Goal: Information Seeking & Learning: Learn about a topic

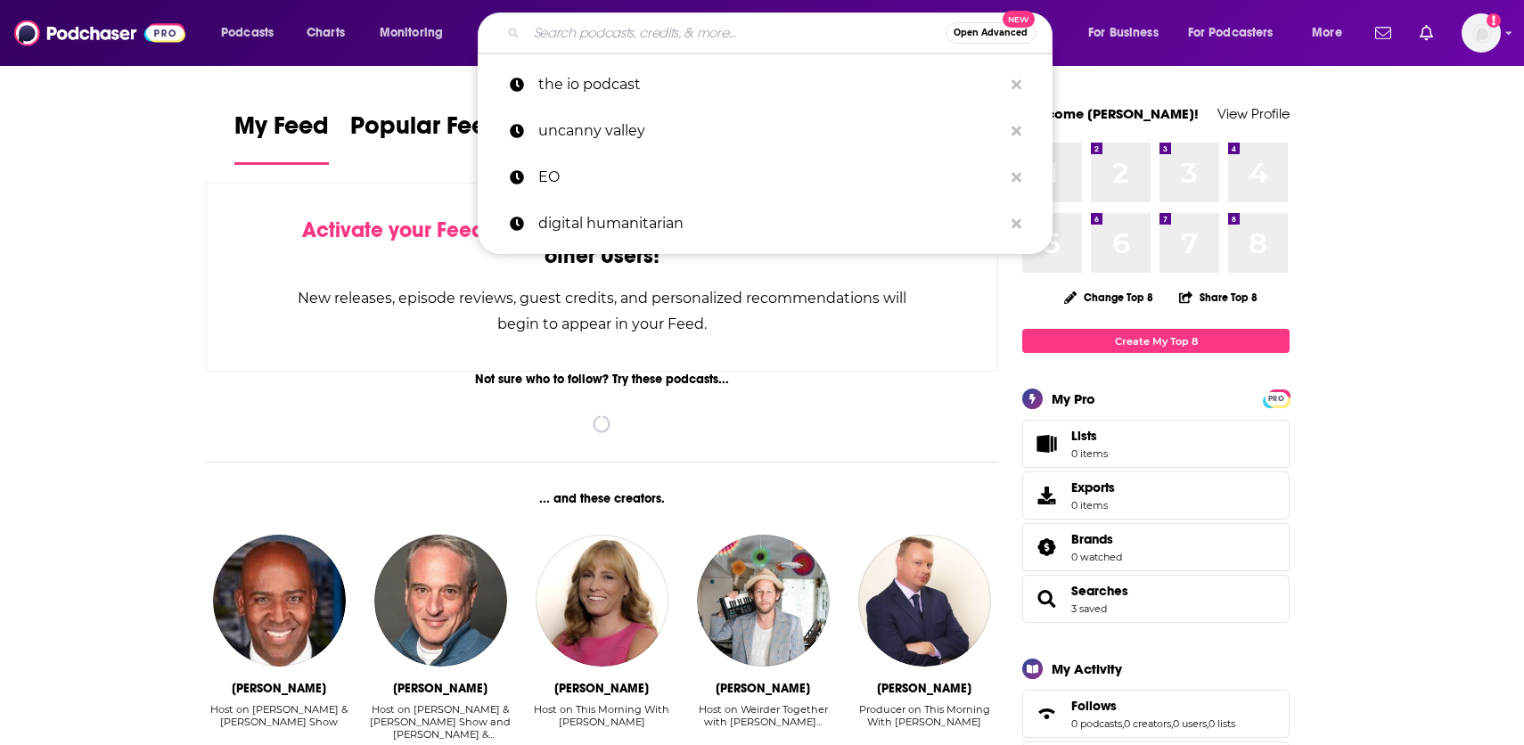
click at [703, 24] on input "Search podcasts, credits, & more..." at bounding box center [736, 33] width 419 height 29
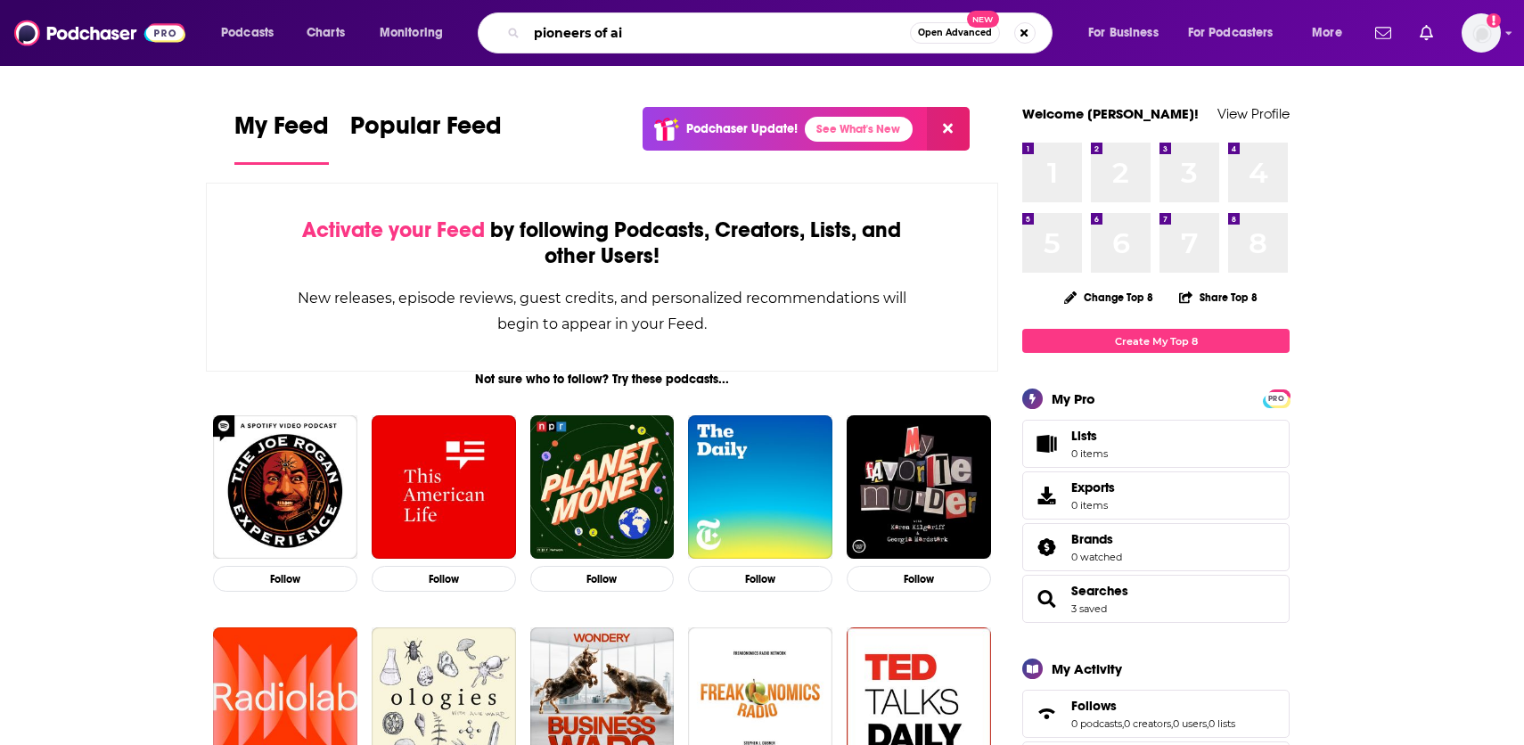
type input "pioneers of ai"
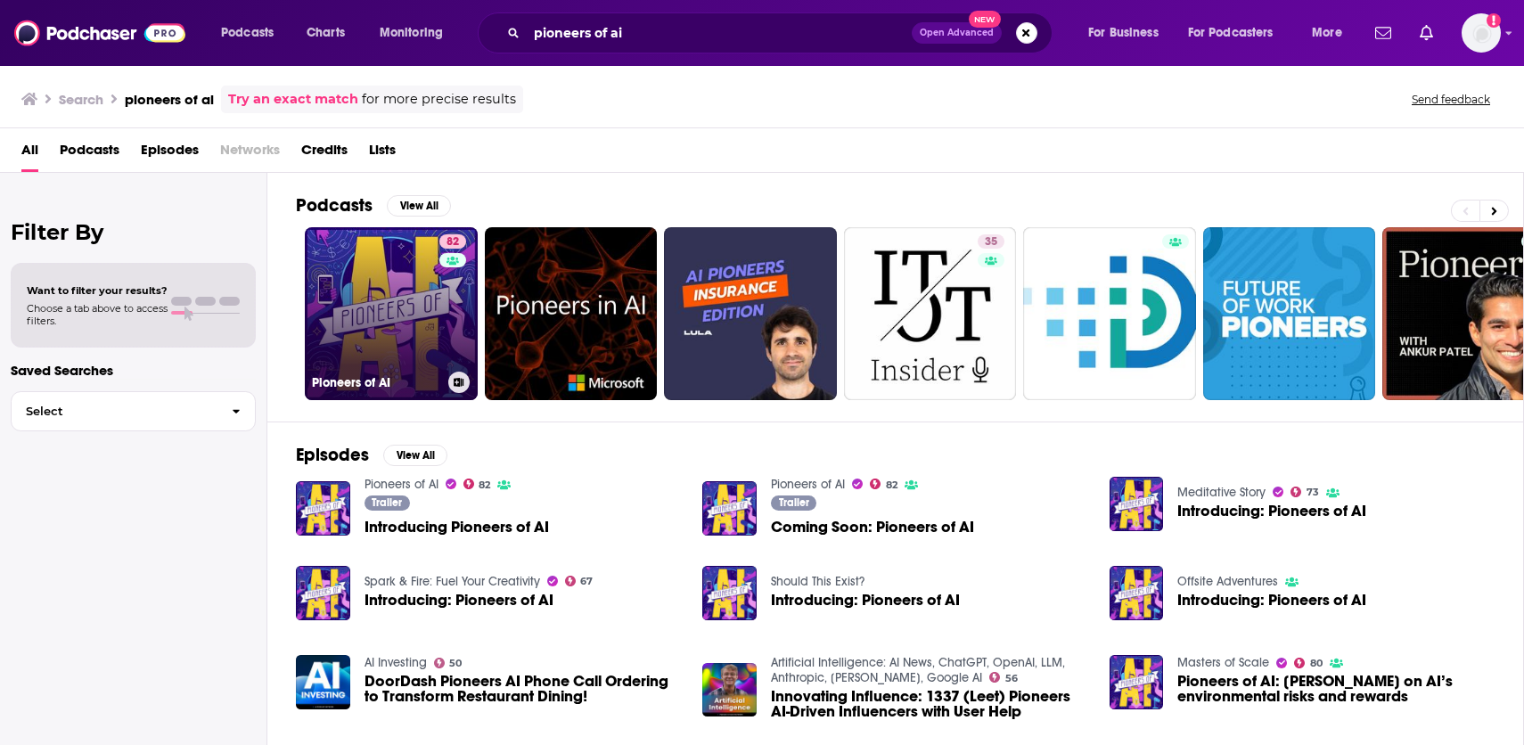
click at [378, 297] on link "82 Pioneers of AI" at bounding box center [391, 313] width 173 height 173
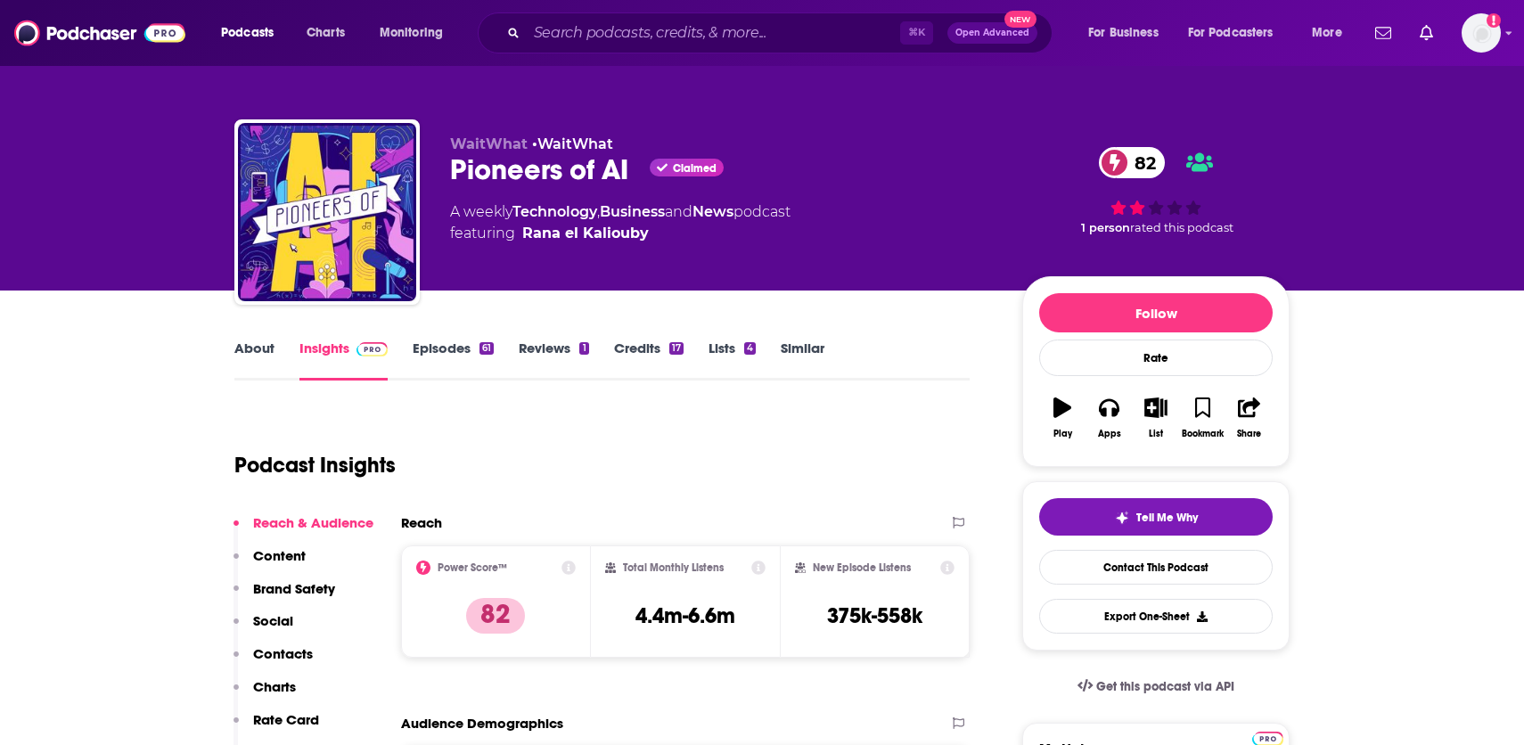
click at [263, 341] on link "About" at bounding box center [254, 360] width 40 height 41
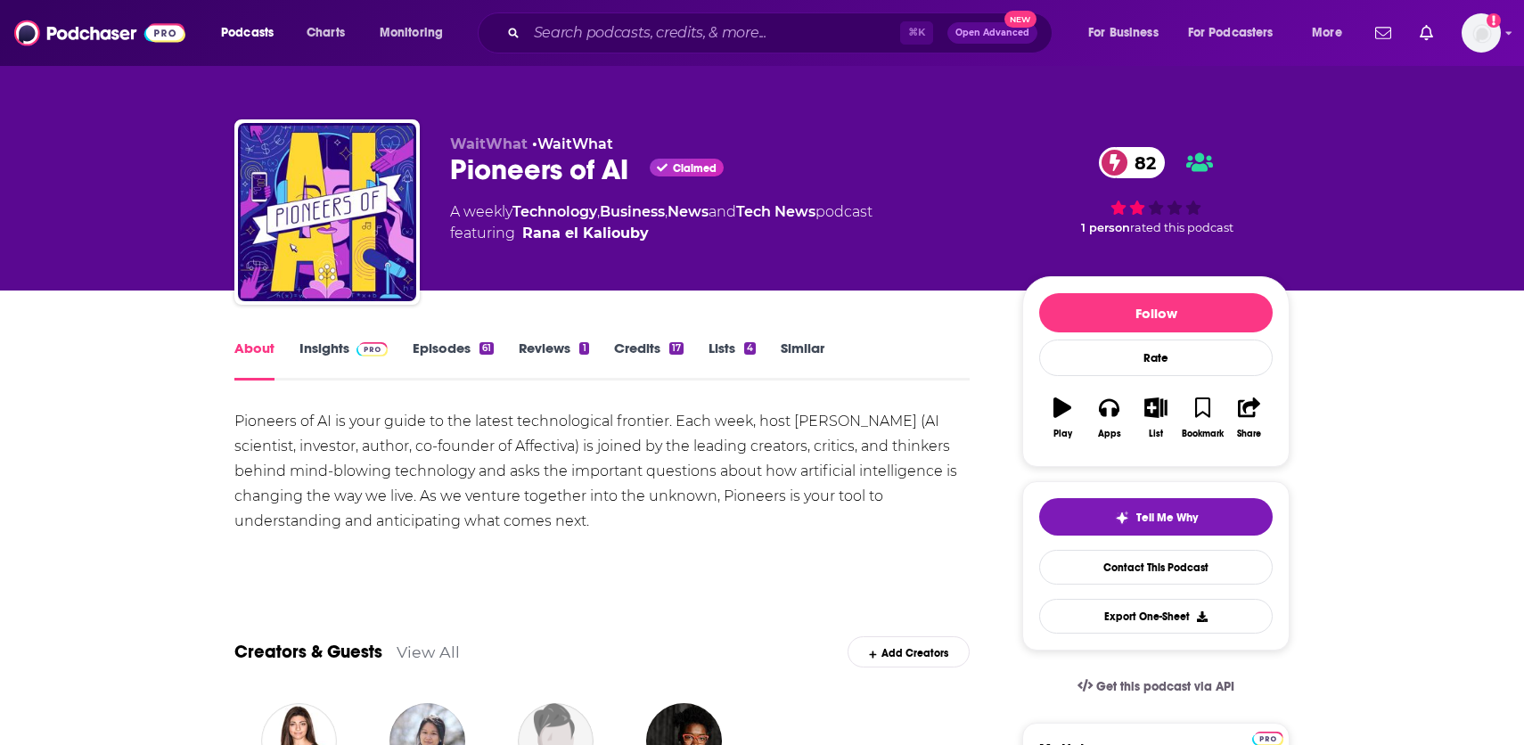
click at [315, 345] on link "Insights" at bounding box center [343, 360] width 88 height 41
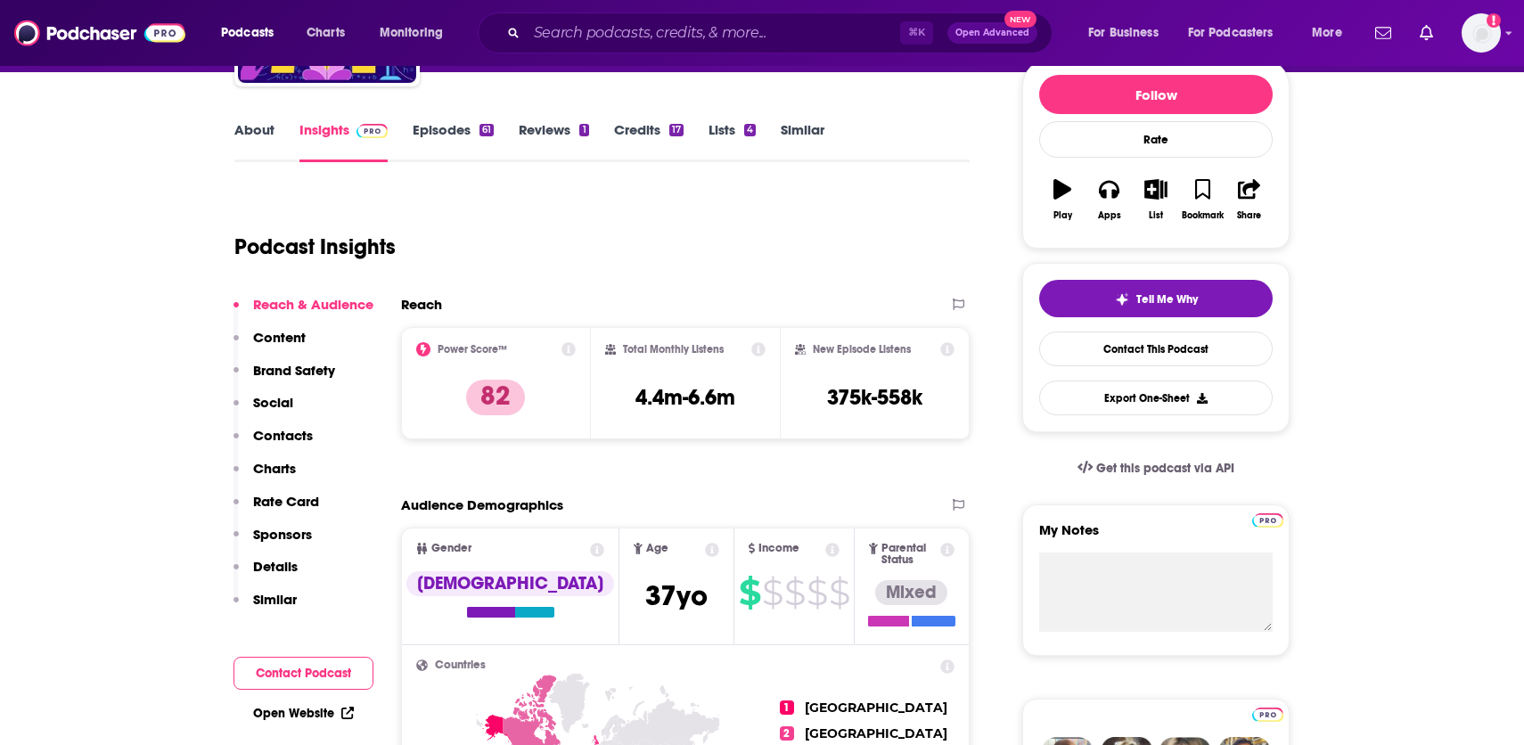
scroll to position [203, 0]
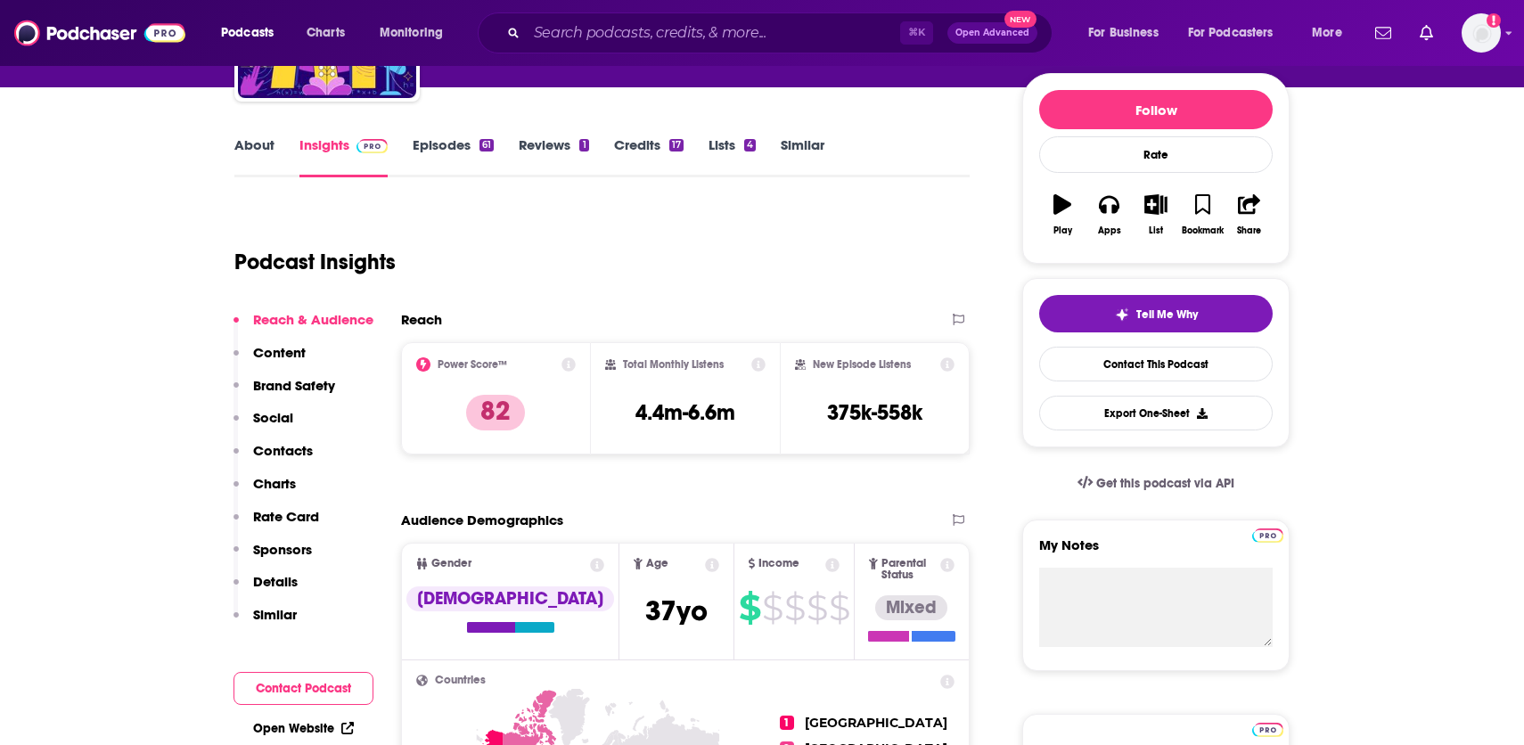
click at [251, 152] on link "About" at bounding box center [254, 156] width 40 height 41
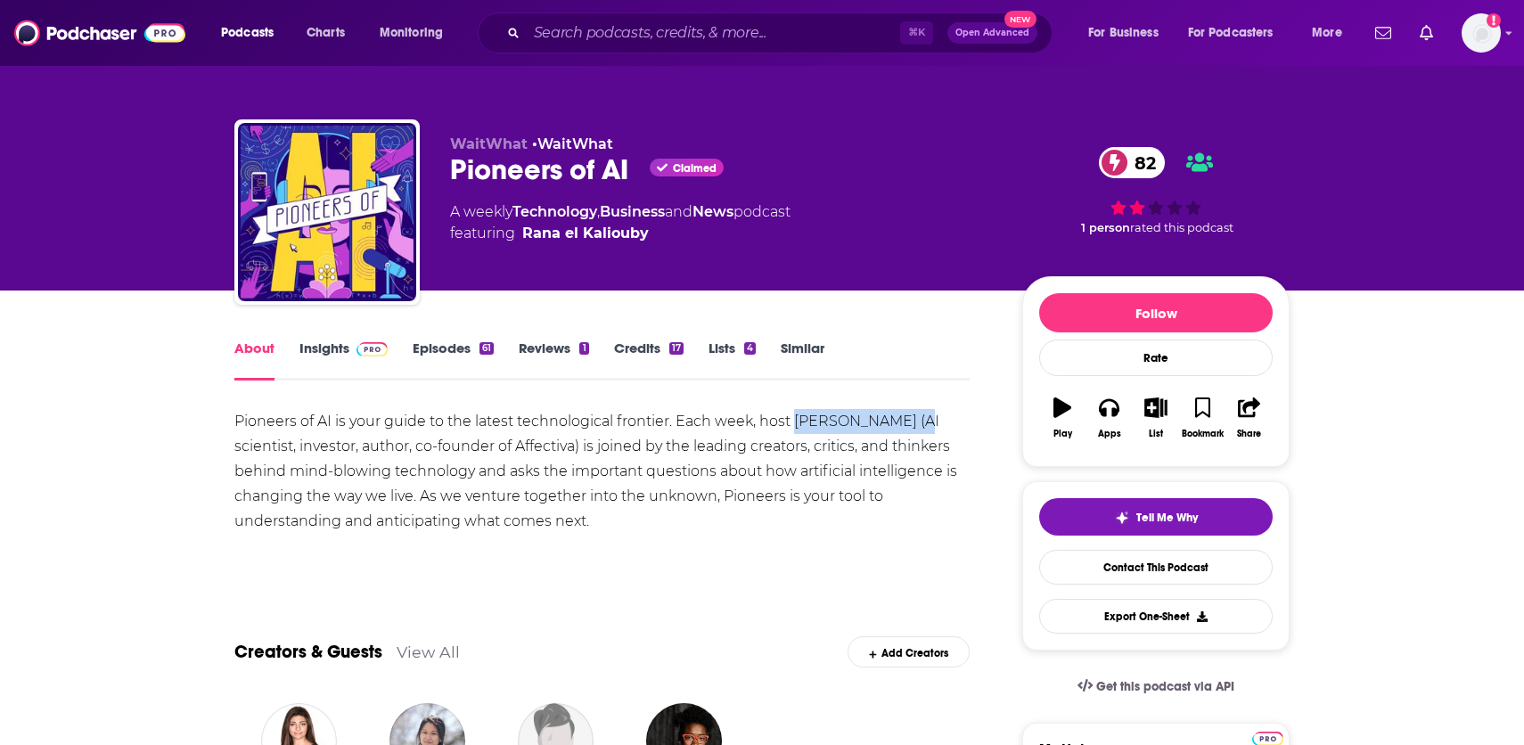
drag, startPoint x: 795, startPoint y: 423, endPoint x: 910, endPoint y: 429, distance: 115.1
click at [910, 429] on div "Pioneers of AI is your guide to the latest technological frontier. Each week, h…" at bounding box center [601, 471] width 735 height 125
copy div "Rana el Kaliouby"
click at [370, 345] on img at bounding box center [371, 349] width 31 height 14
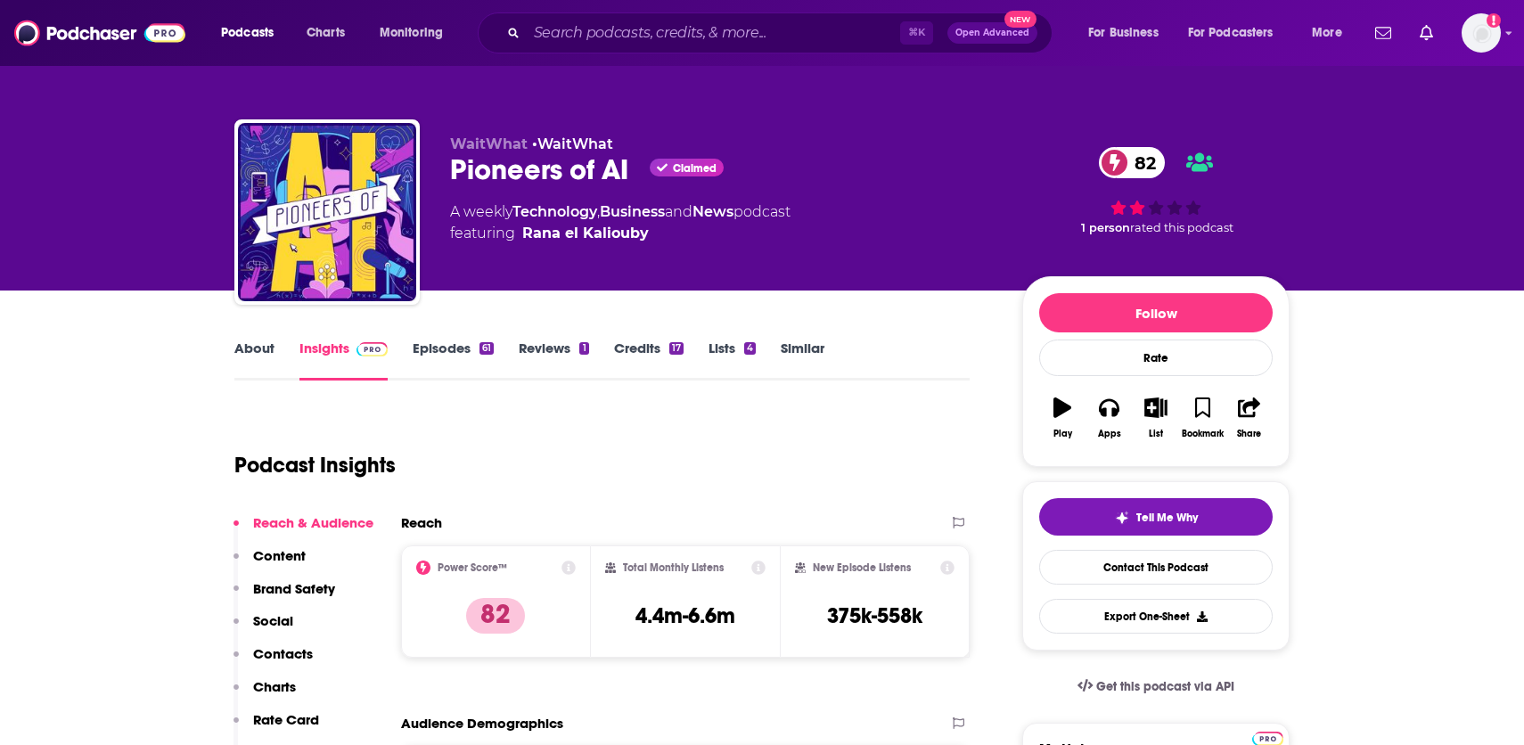
click at [643, 352] on link "Credits 17" at bounding box center [649, 360] width 70 height 41
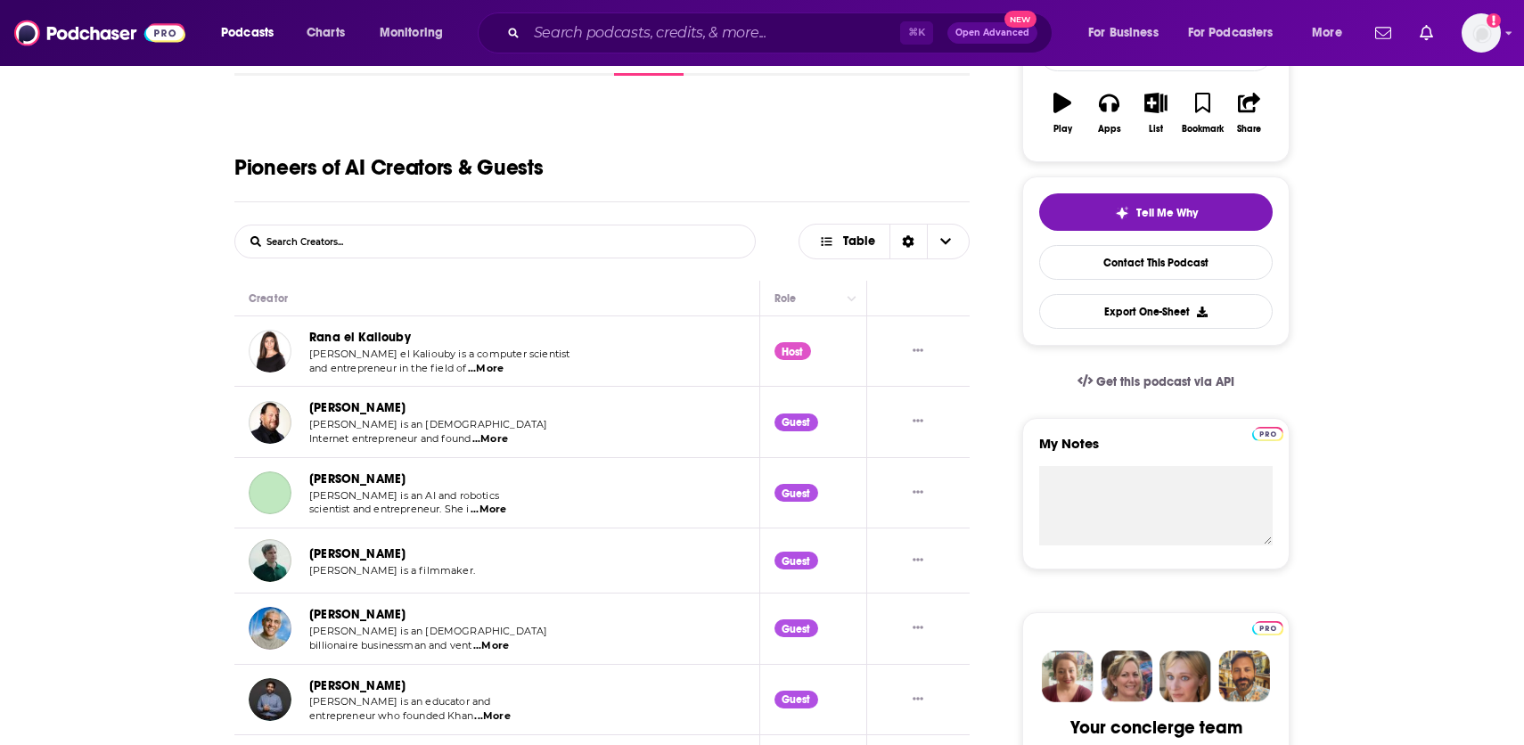
scroll to position [334, 0]
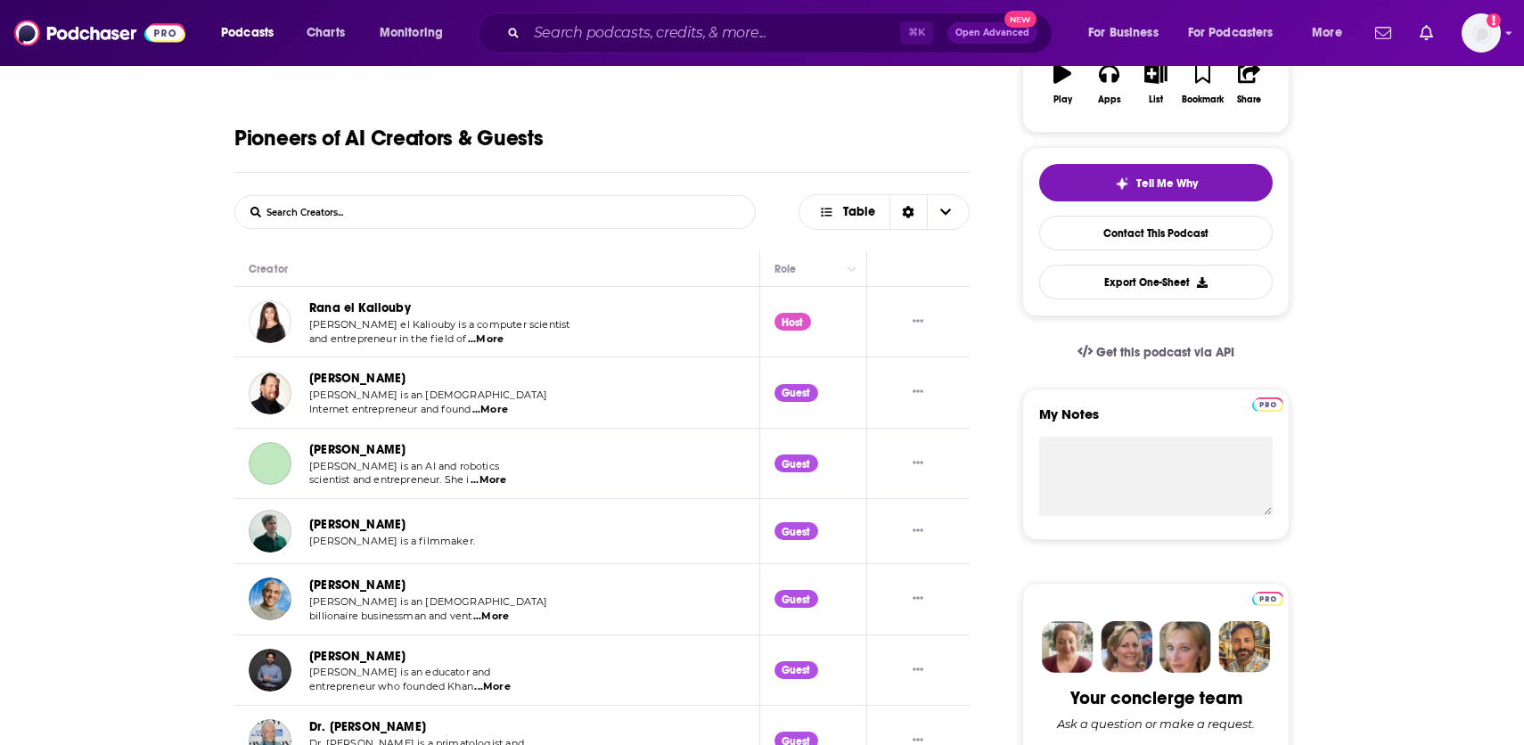
click at [336, 307] on link "Rana el Kaliouby" at bounding box center [360, 307] width 102 height 15
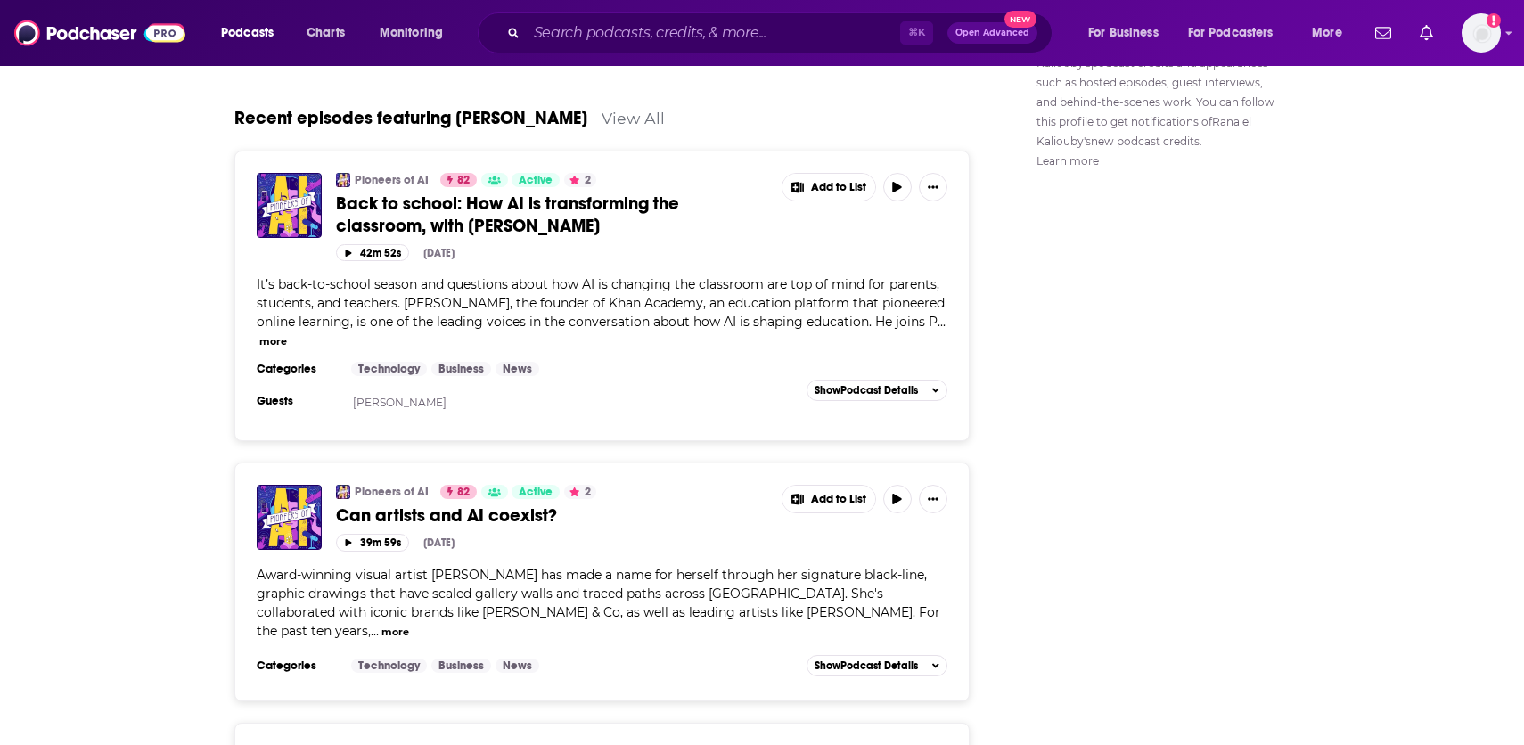
scroll to position [1225, 0]
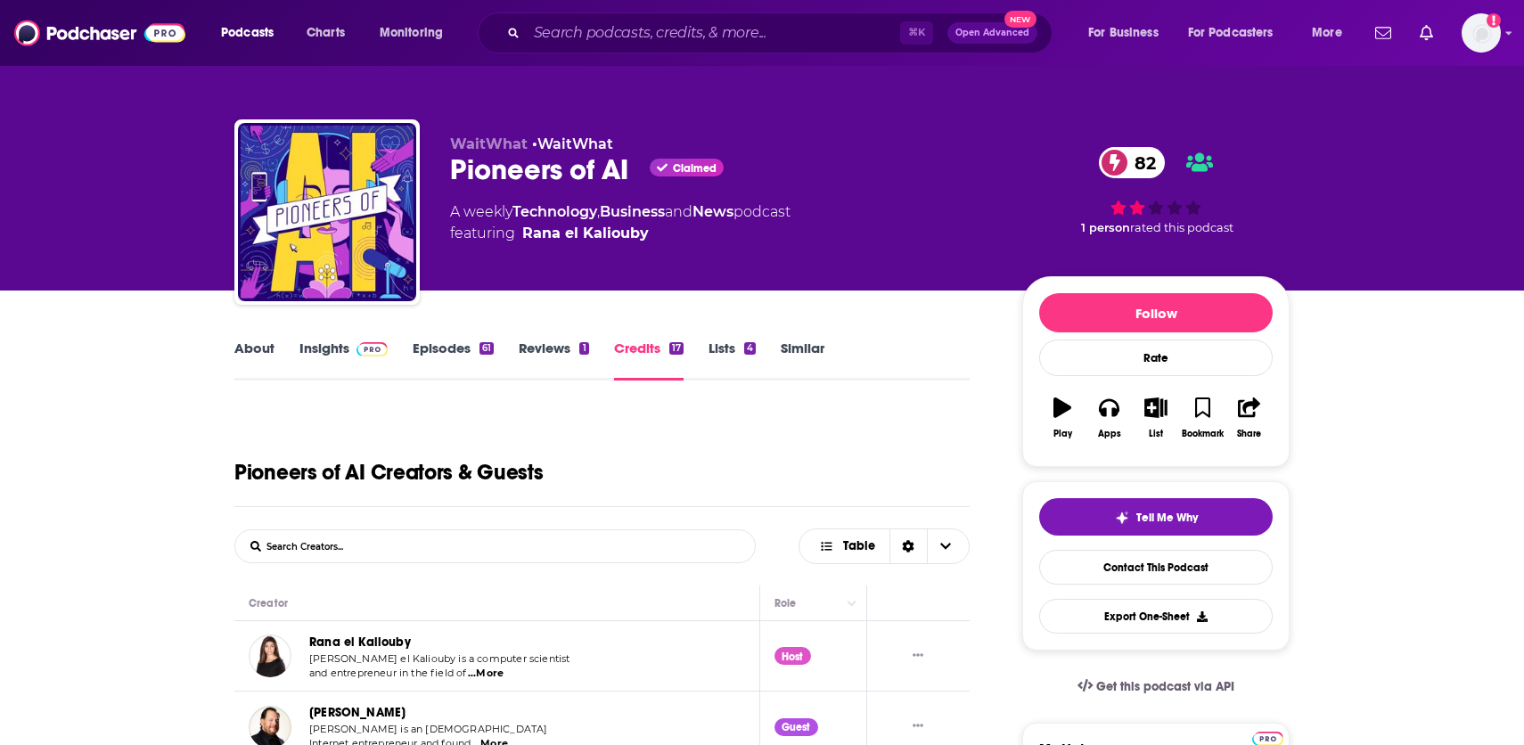
click at [434, 345] on link "Episodes 61" at bounding box center [453, 360] width 81 height 41
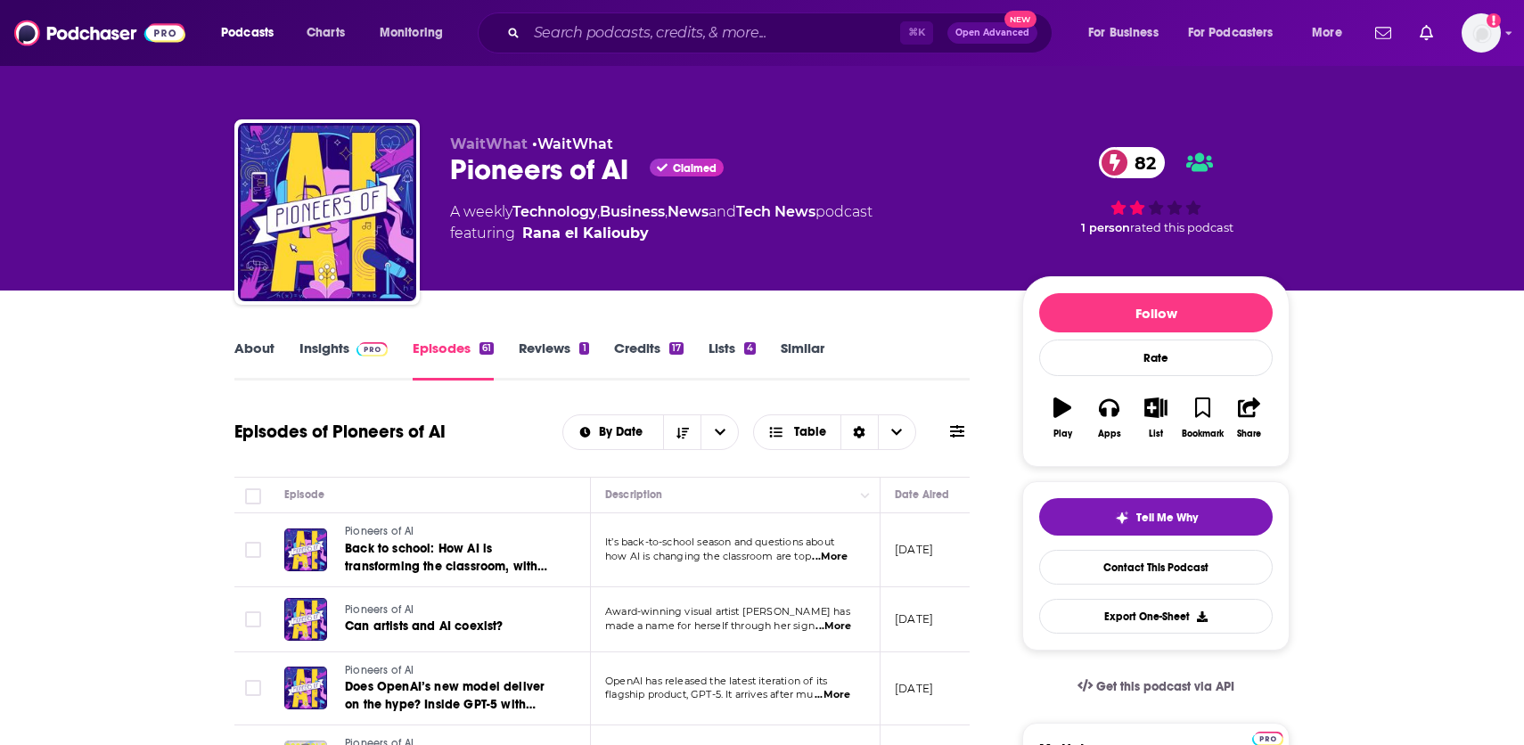
click at [337, 348] on link "Insights" at bounding box center [343, 360] width 88 height 41
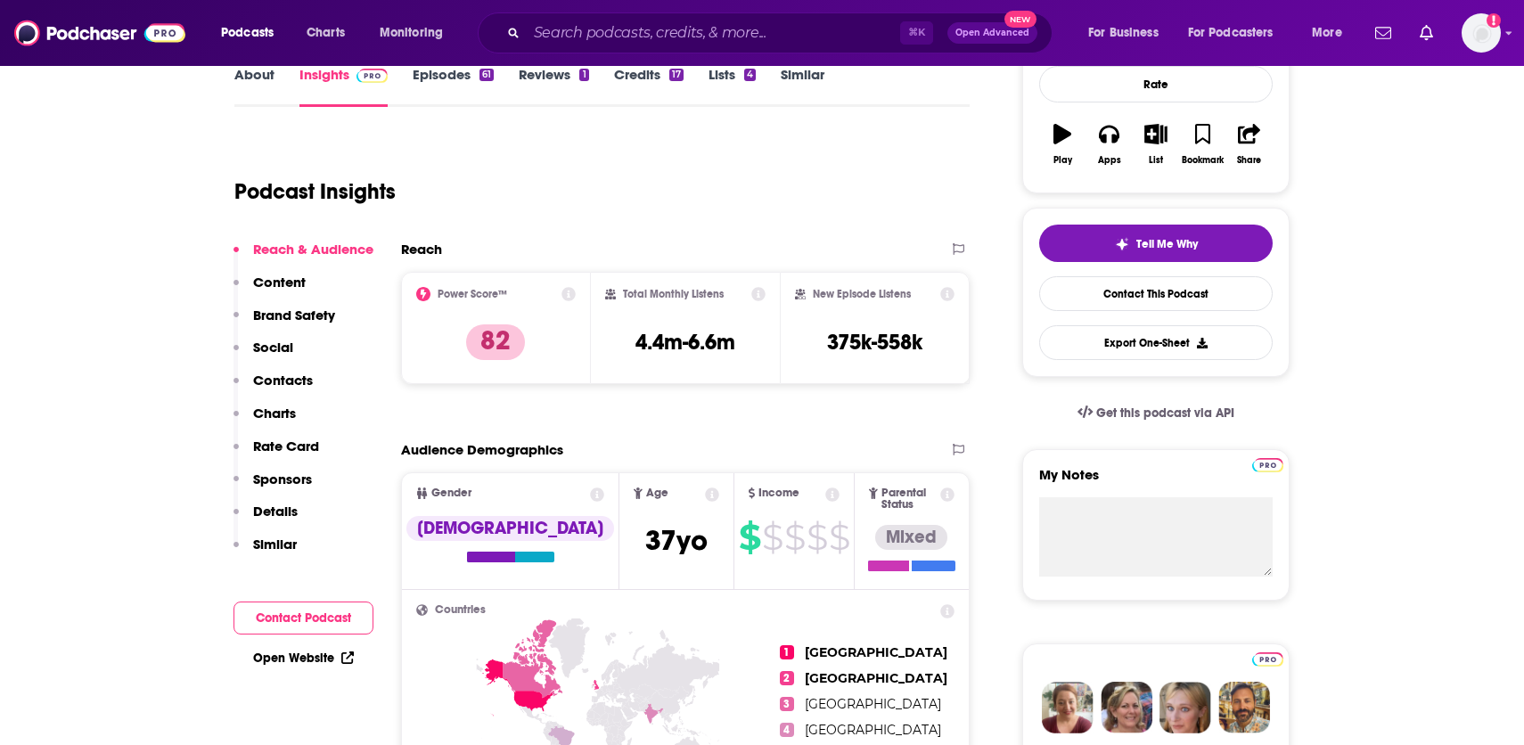
scroll to position [275, 0]
